Goal: Check status: Check status

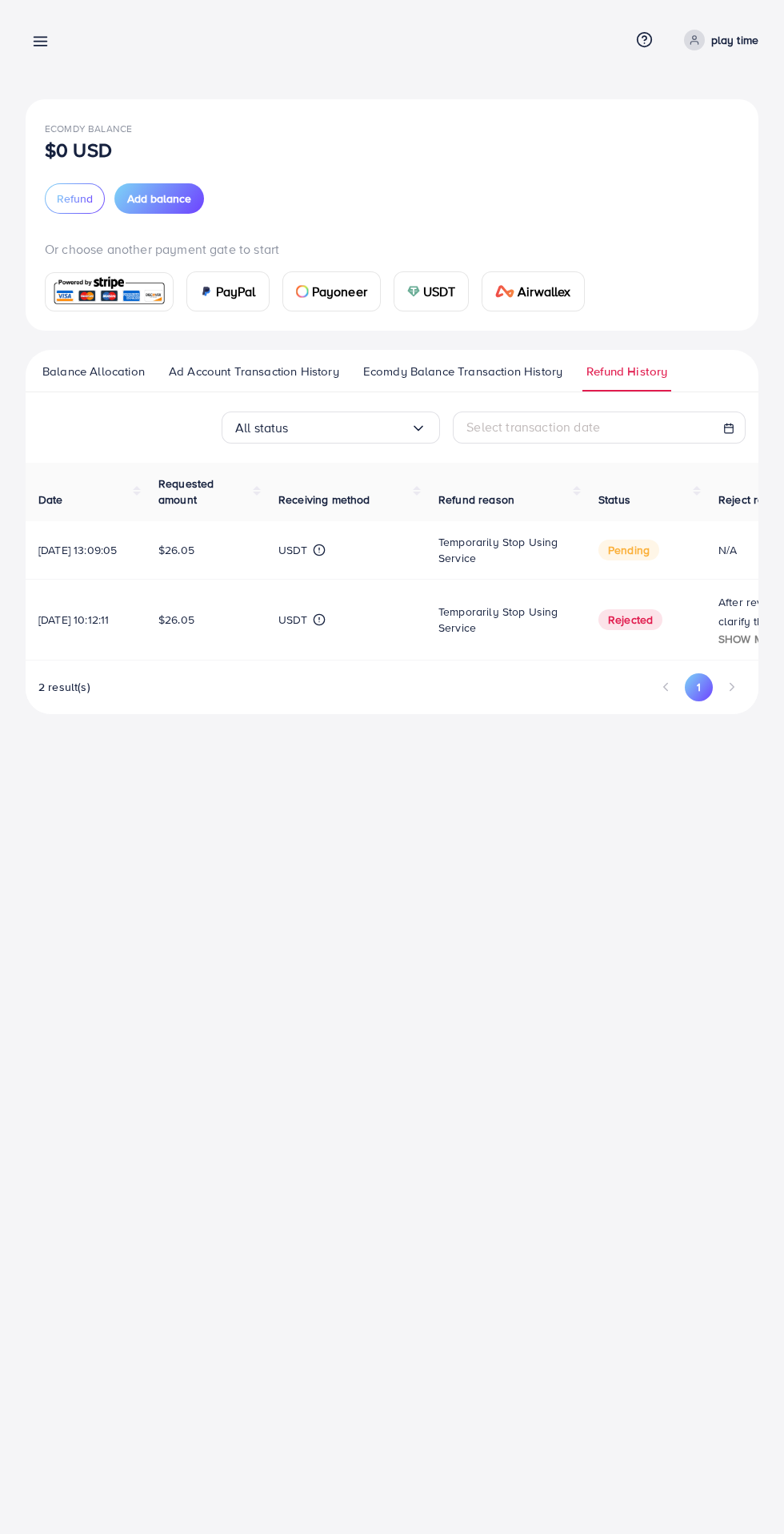
click at [699, 691] on button "1" at bounding box center [699, 687] width 28 height 27
click at [740, 689] on li "Pagination" at bounding box center [732, 687] width 28 height 27
click at [699, 691] on button "1" at bounding box center [699, 687] width 28 height 27
click at [88, 685] on span "2 result(s)" at bounding box center [64, 687] width 52 height 16
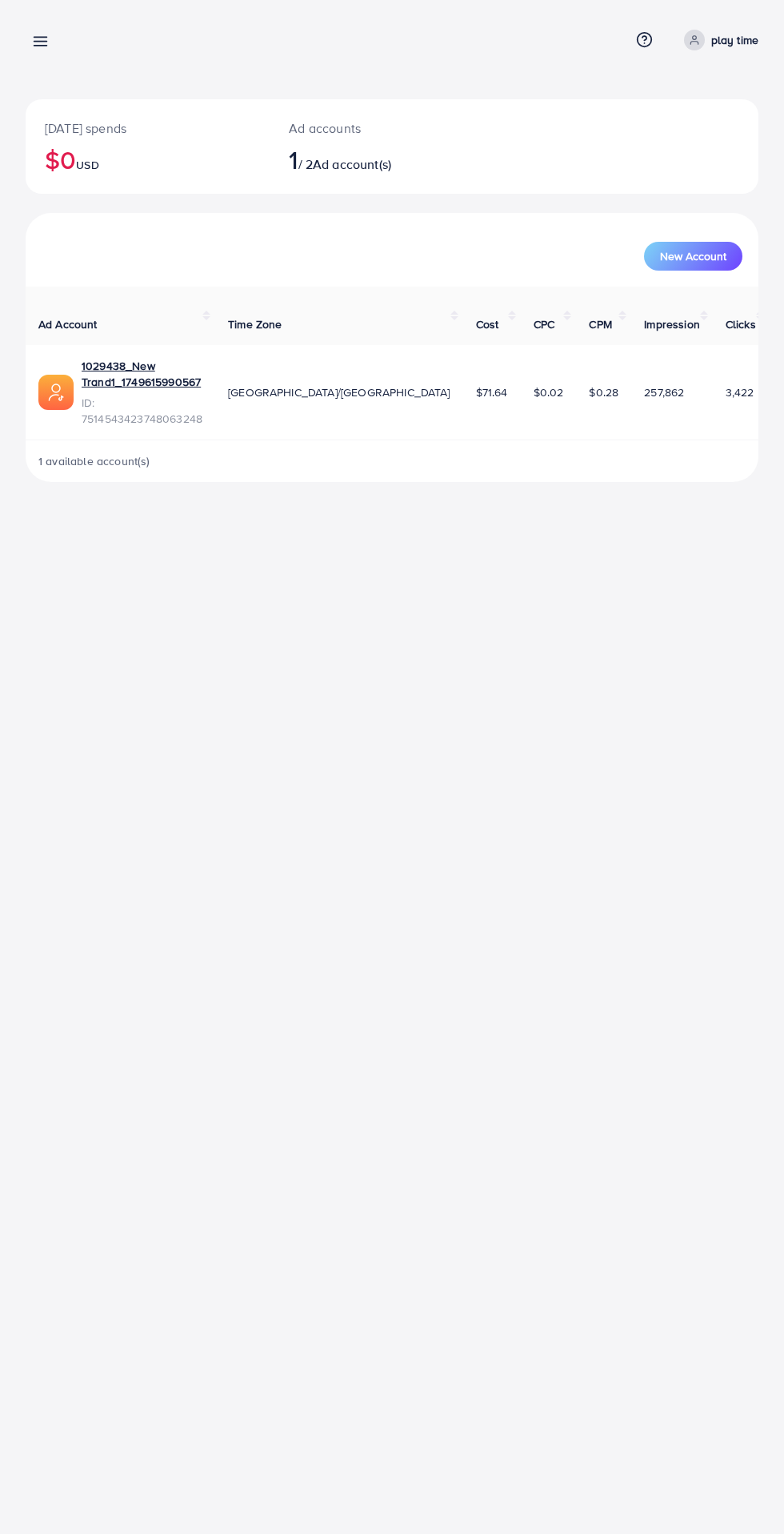
click at [37, 40] on icon at bounding box center [40, 40] width 17 height 17
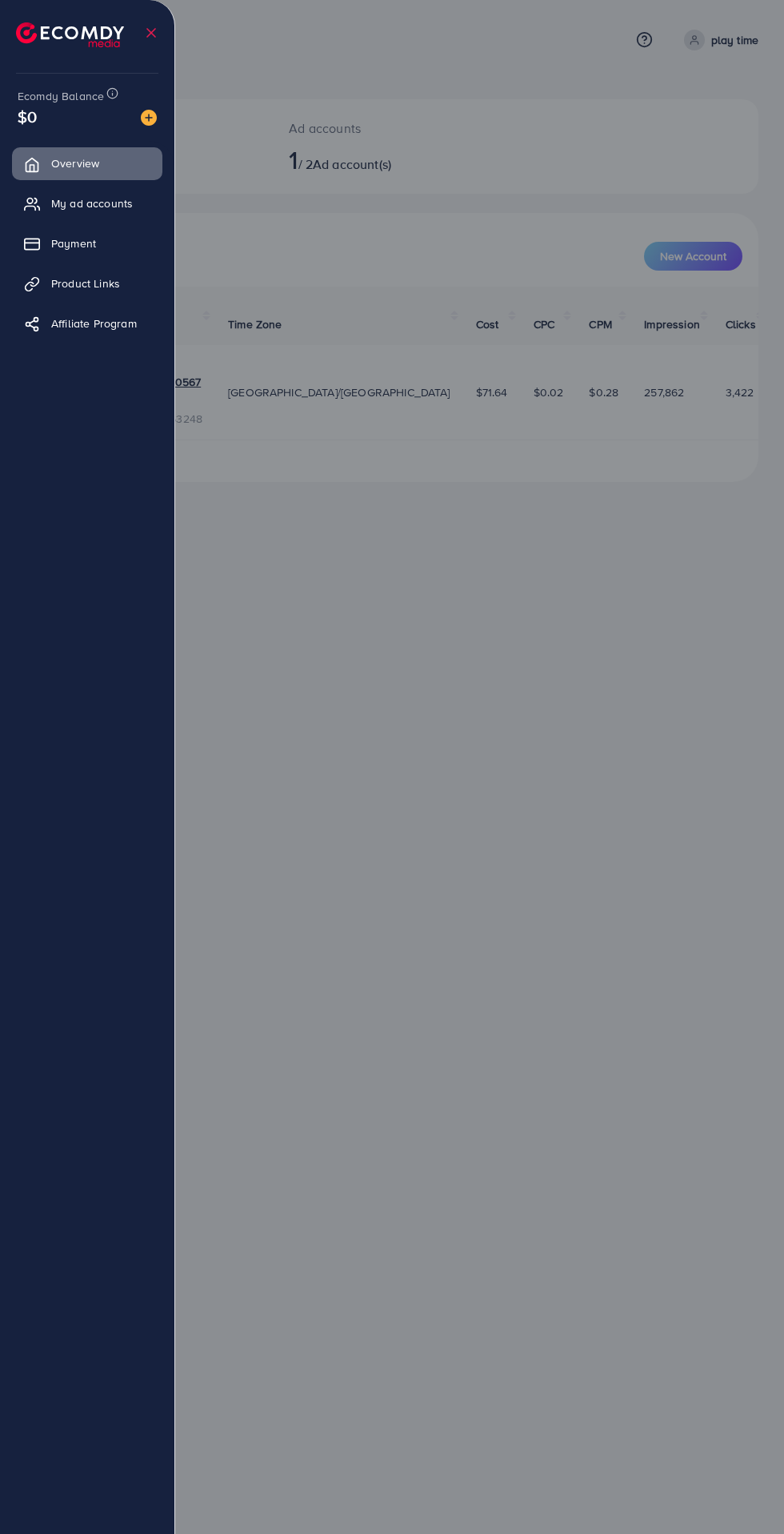
click at [68, 243] on span "Payment" at bounding box center [73, 243] width 45 height 16
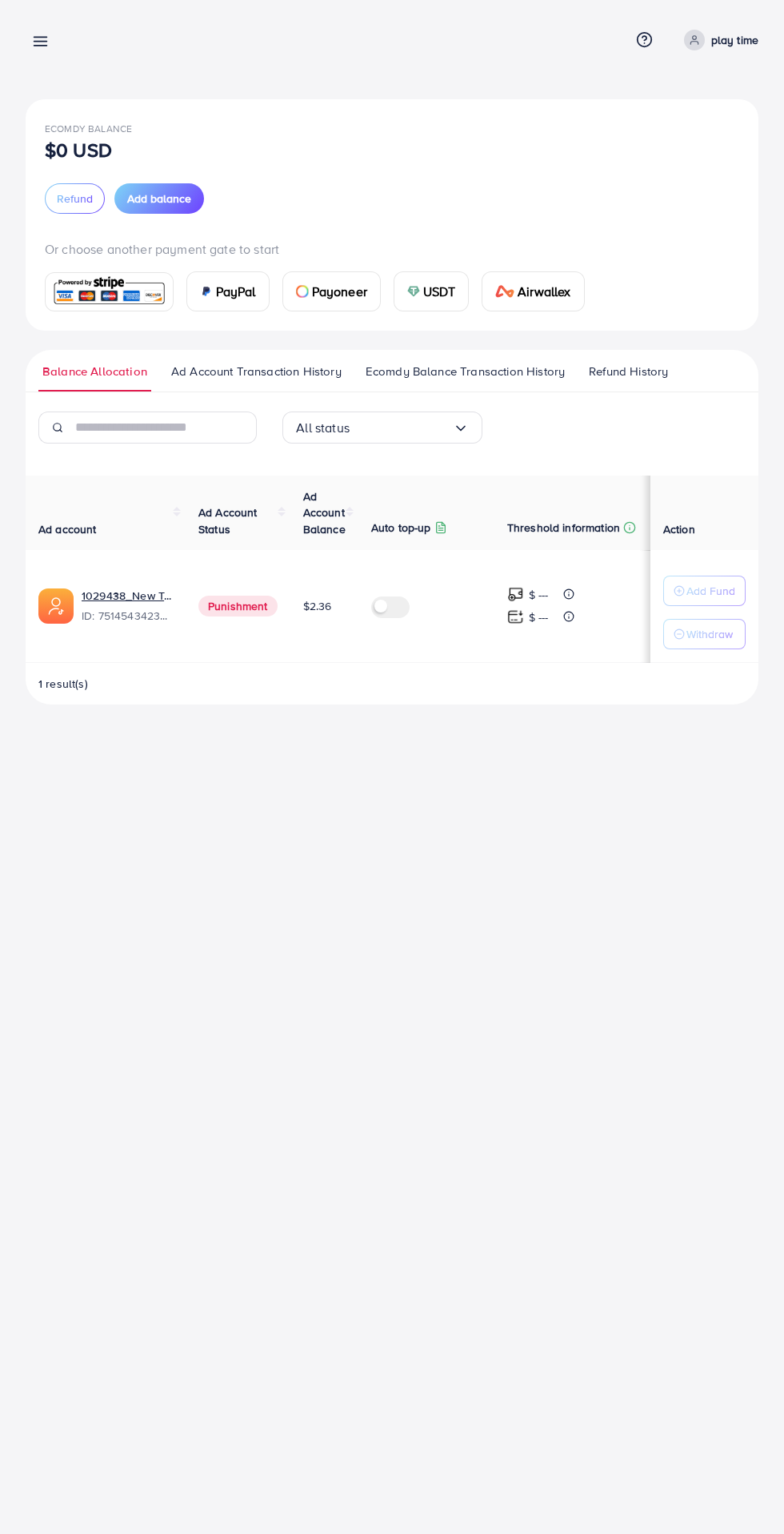
click at [508, 374] on span "Ecomdy Balance Transaction History" at bounding box center [465, 371] width 199 height 18
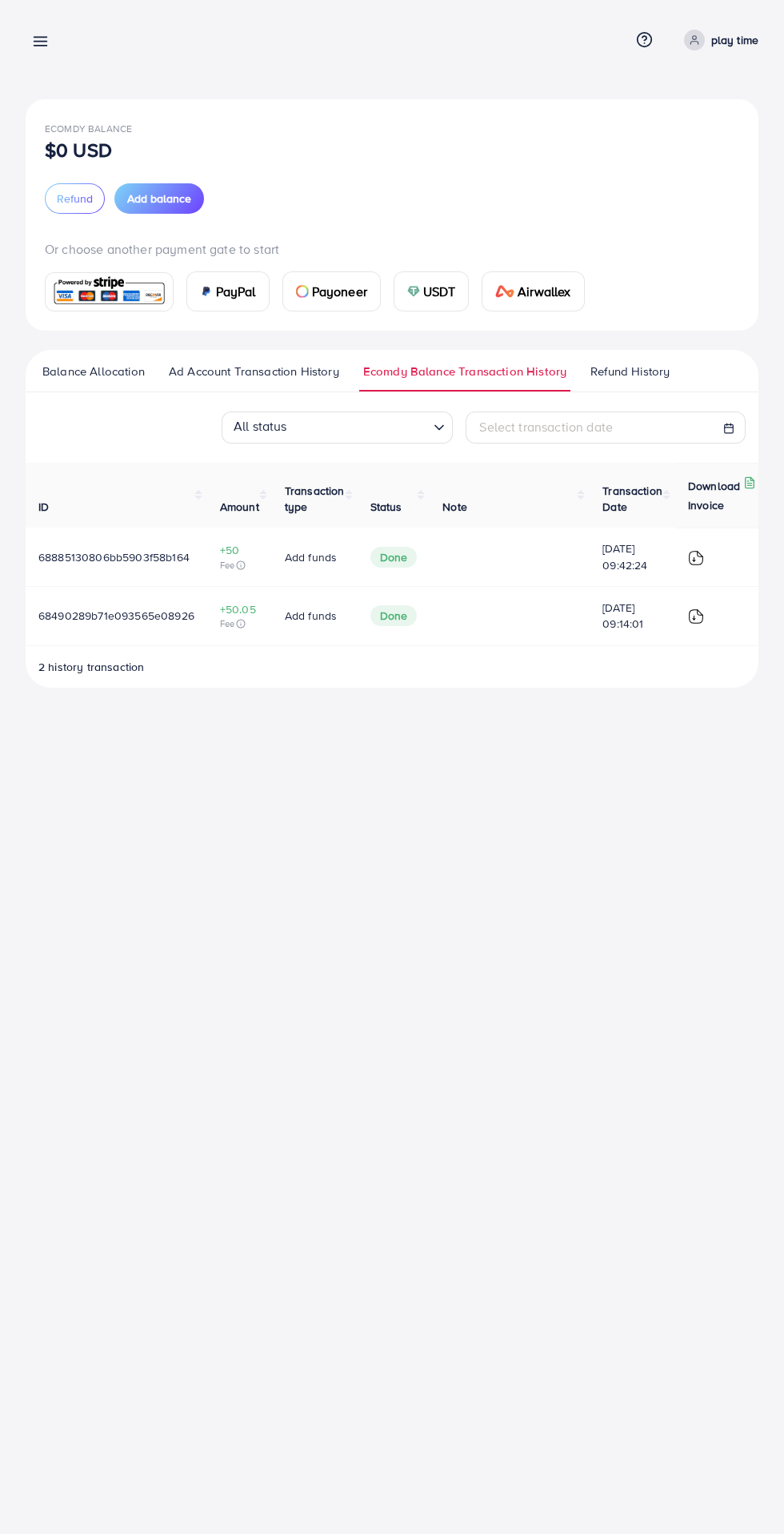
click at [645, 363] on span "Refund History" at bounding box center [630, 371] width 79 height 18
